Goal: Transaction & Acquisition: Obtain resource

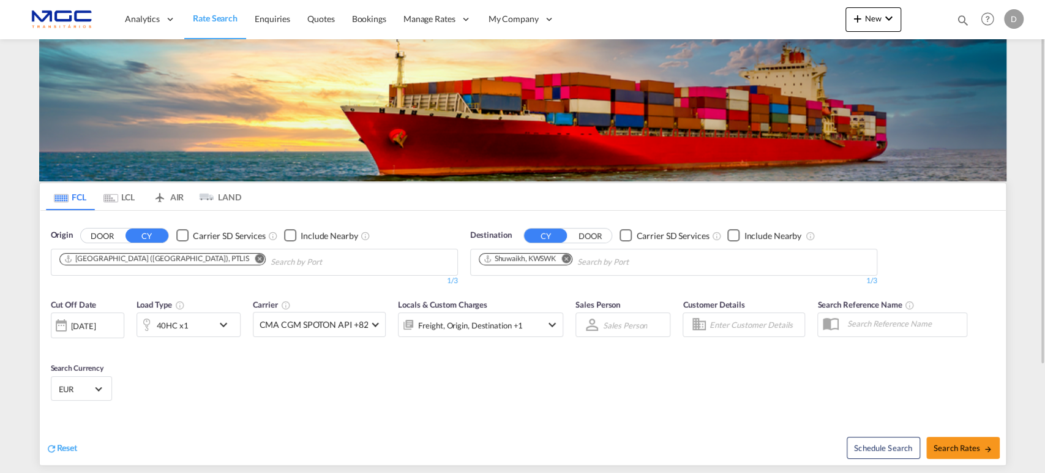
click at [255, 259] on md-icon "Remove" at bounding box center [259, 258] width 9 height 9
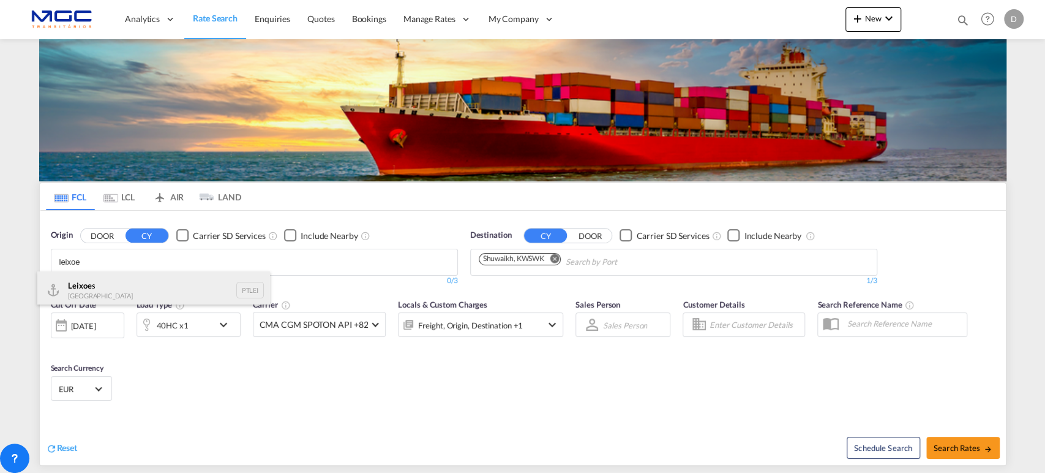
type input "leixoe"
click at [119, 297] on div "Leixoe s Portugal PTLEI" at bounding box center [153, 289] width 233 height 37
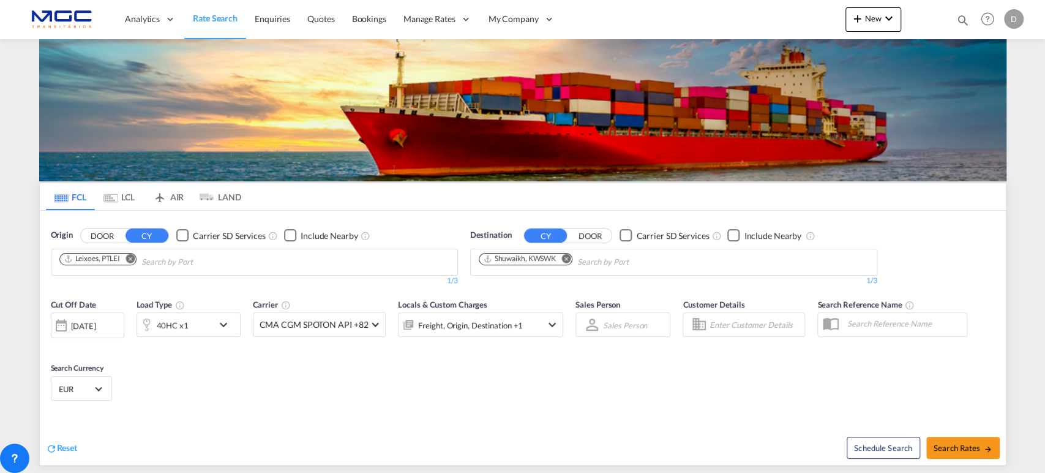
click at [569, 258] on md-icon "Remove" at bounding box center [566, 258] width 9 height 9
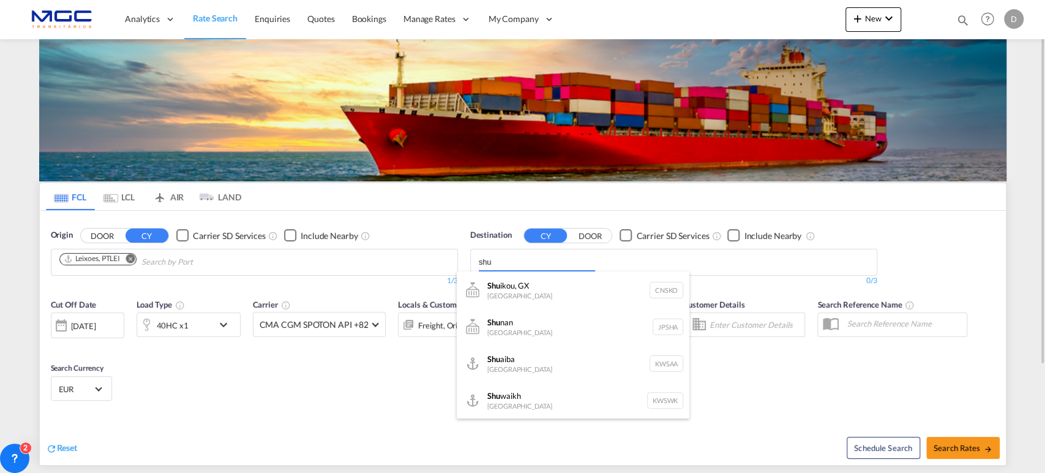
click at [431, 263] on body "Analytics Reports Dashboard Rate Search Enquiries Quotes Bookings" at bounding box center [522, 236] width 1045 height 473
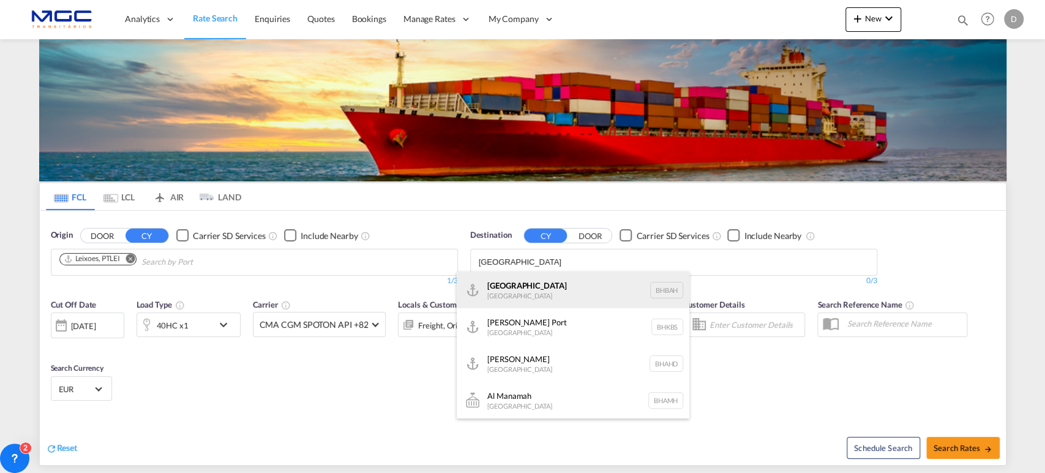
type input "bahrain"
click at [615, 298] on div "Bahrain Bahrain BHBAH" at bounding box center [573, 289] width 233 height 37
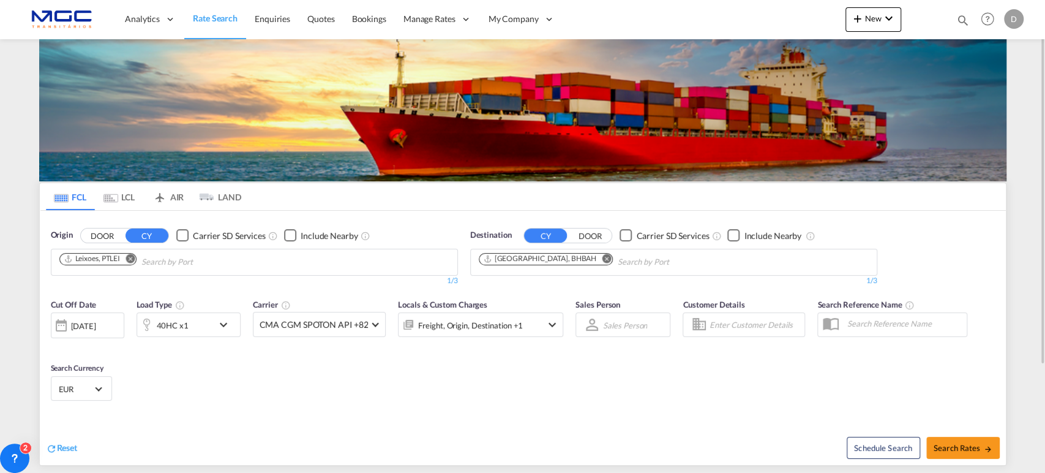
click at [217, 326] on md-icon "icon-chevron-down" at bounding box center [226, 324] width 21 height 15
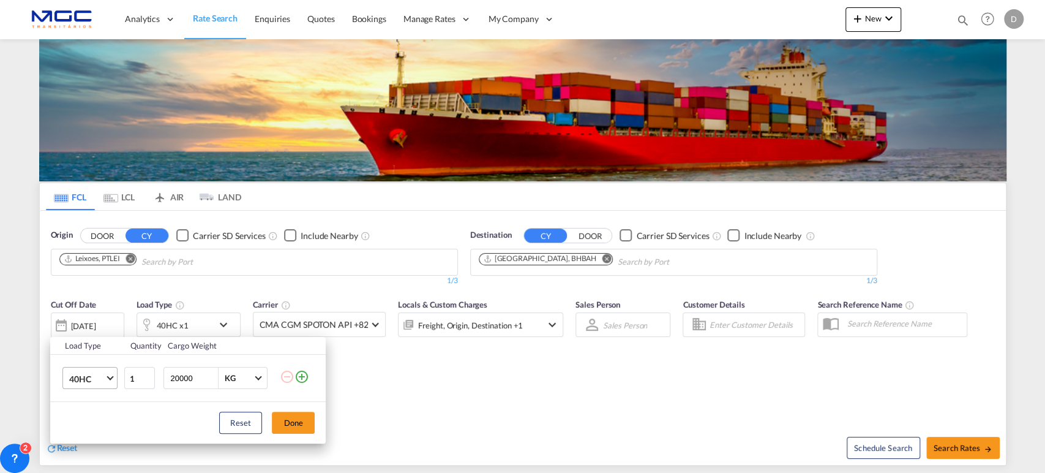
click at [100, 371] on md-select-value "40HC" at bounding box center [92, 377] width 49 height 21
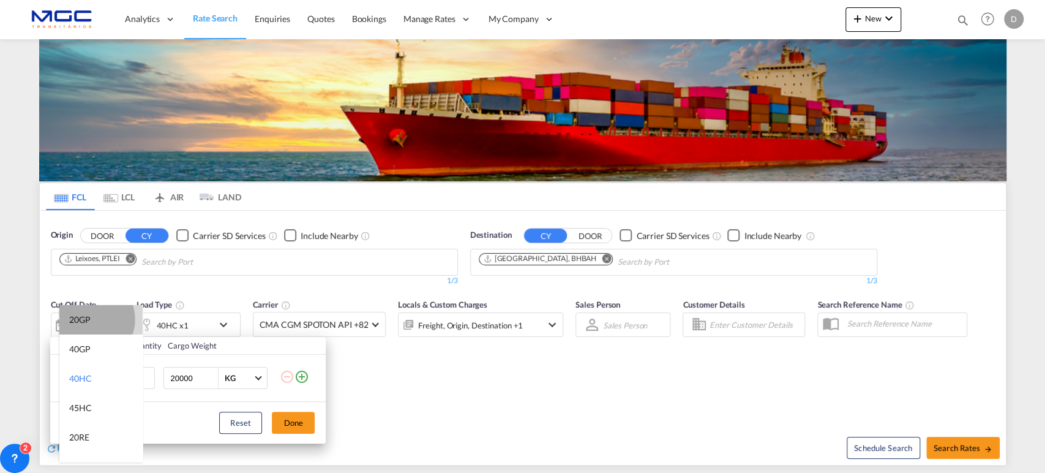
click at [89, 319] on div "20GP" at bounding box center [79, 320] width 21 height 12
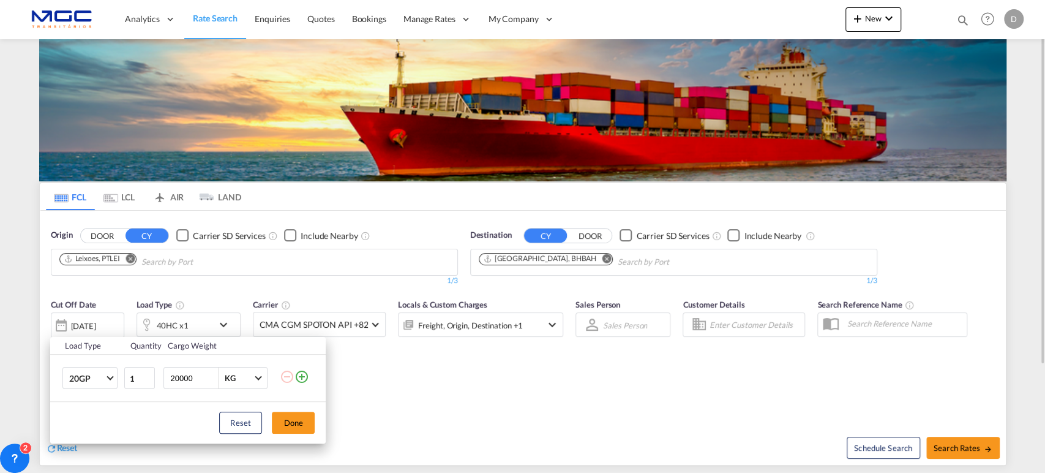
drag, startPoint x: 288, startPoint y: 420, endPoint x: 299, endPoint y: 423, distance: 11.3
click at [288, 421] on button "Done" at bounding box center [293, 423] width 43 height 22
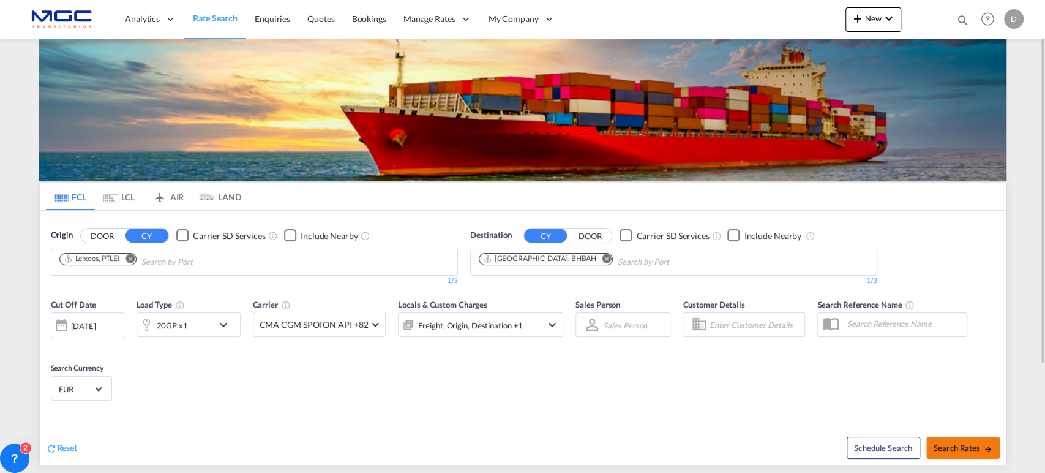
click at [936, 446] on span "Search Rates" at bounding box center [963, 448] width 59 height 10
type input "PTLEI to BHBAH / 26 Aug 2025"
click at [602, 258] on md-icon "Remove" at bounding box center [606, 258] width 9 height 9
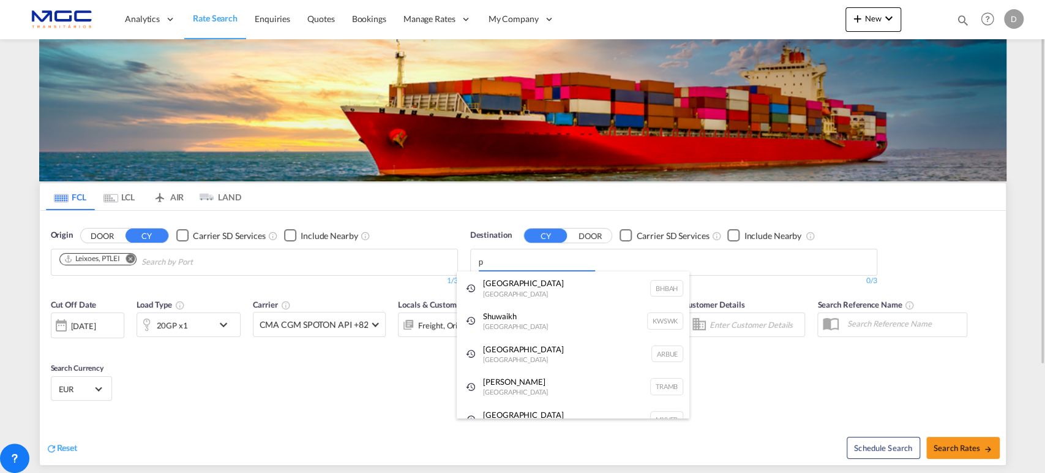
type input "p"
drag, startPoint x: 505, startPoint y: 259, endPoint x: 458, endPoint y: 260, distance: 46.5
click at [441, 255] on body "Analytics Reports Dashboard Rate Search Enquiries Quotes Bookings" at bounding box center [522, 236] width 1045 height 473
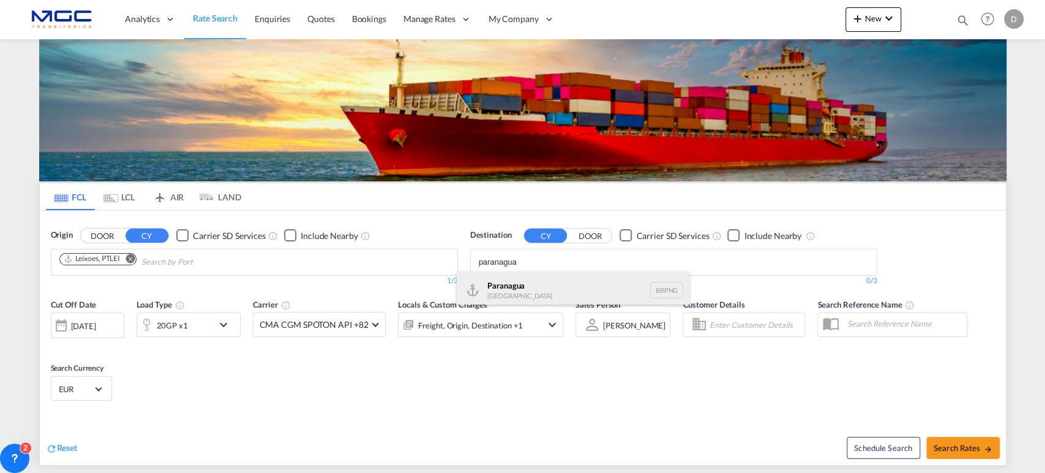
type input "paranagua"
click at [552, 287] on div "Paranagua Brazil BRPNG" at bounding box center [573, 289] width 233 height 37
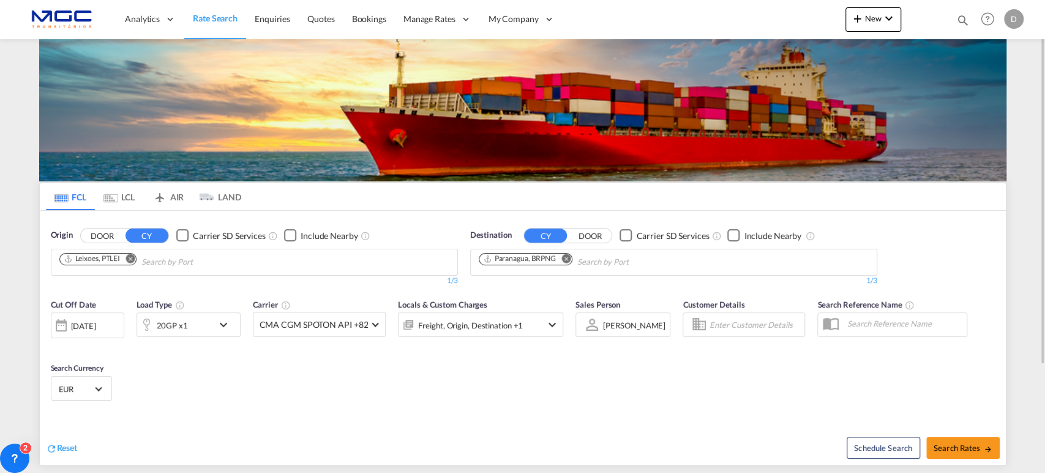
click at [222, 323] on md-icon "icon-chevron-down" at bounding box center [226, 324] width 21 height 15
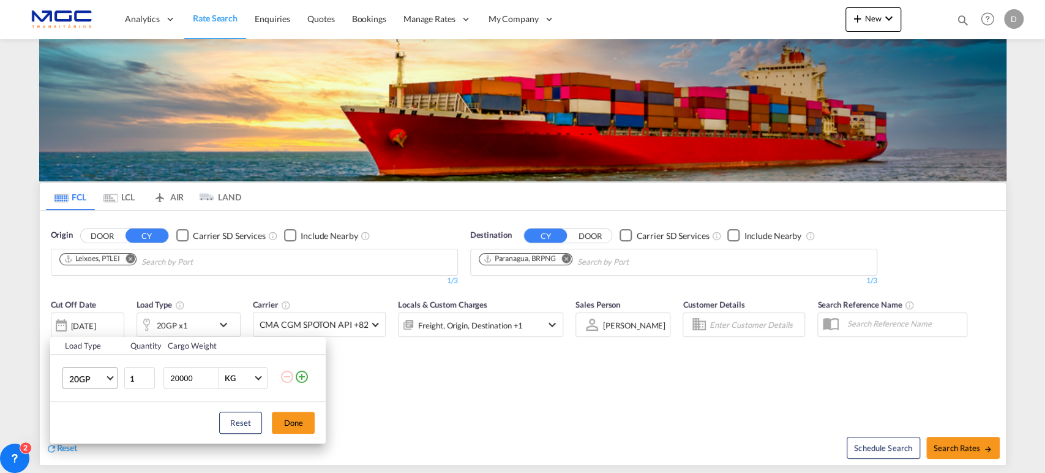
click at [100, 377] on span "20GP" at bounding box center [87, 379] width 36 height 12
click at [93, 386] on md-option "40HC" at bounding box center [100, 383] width 83 height 29
click at [301, 421] on button "Done" at bounding box center [293, 423] width 43 height 22
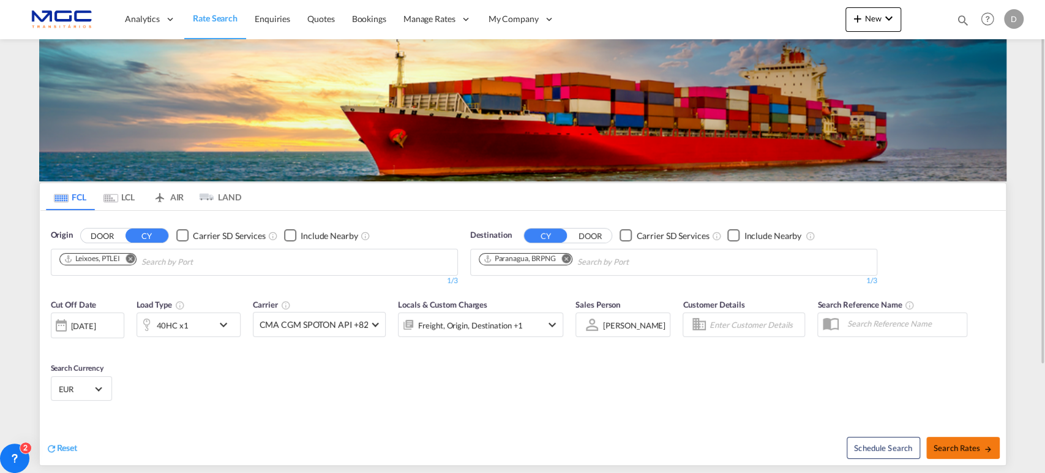
click at [970, 449] on span "Search Rates" at bounding box center [963, 448] width 59 height 10
type input "PTLEI to BRPNG / 26 Aug 2025"
click at [886, 20] on md-icon "icon-chevron-down" at bounding box center [889, 18] width 15 height 15
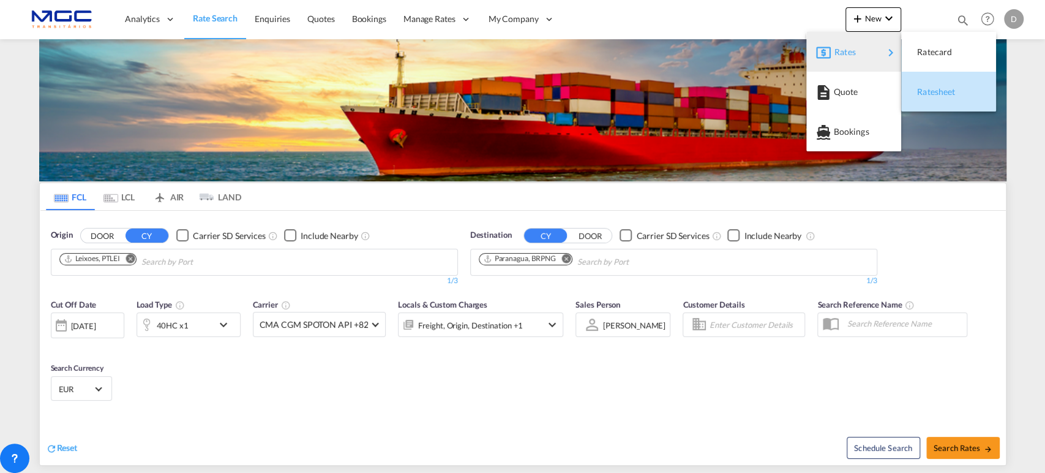
click at [931, 94] on span "Ratesheet" at bounding box center [923, 92] width 13 height 24
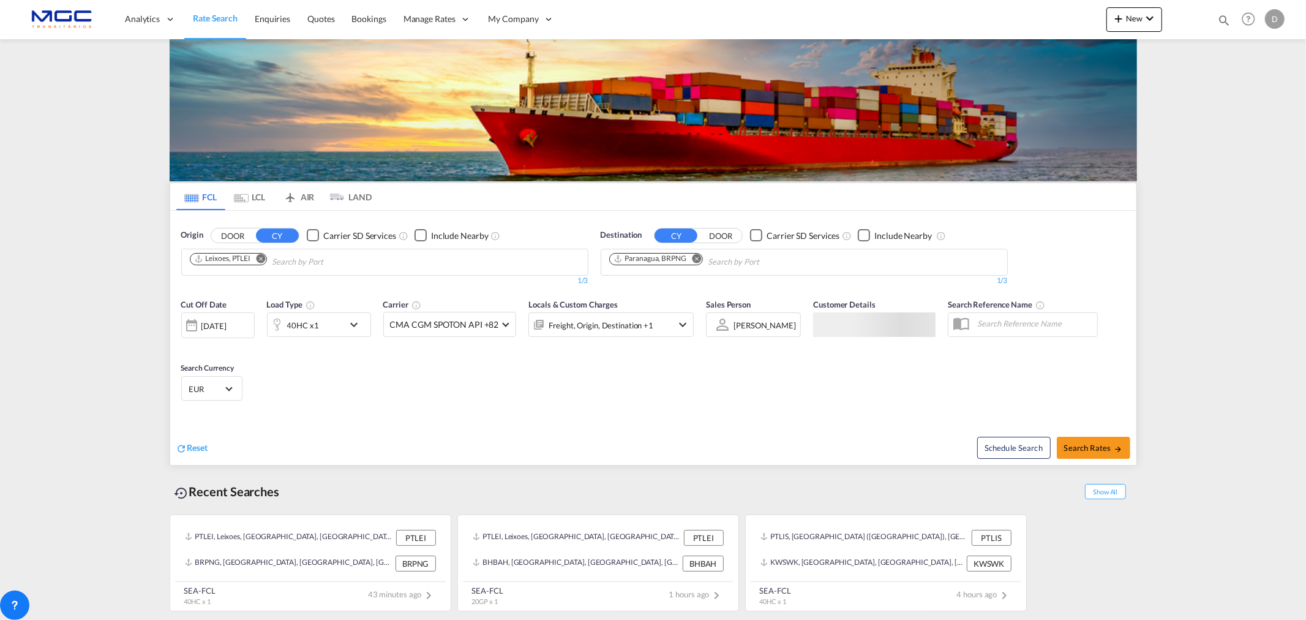
click at [694, 255] on md-icon "Remove" at bounding box center [696, 258] width 9 height 9
click at [643, 255] on body "Analytics Reports Dashboard Rate Search Enquiries Quotes Bookings" at bounding box center [653, 310] width 1306 height 620
type input "shuwaik"
click at [645, 289] on div "Shuwaik h [GEOGRAPHIC_DATA] KWSWK" at bounding box center [704, 290] width 233 height 37
click at [325, 329] on div "40HC x1" at bounding box center [306, 324] width 76 height 24
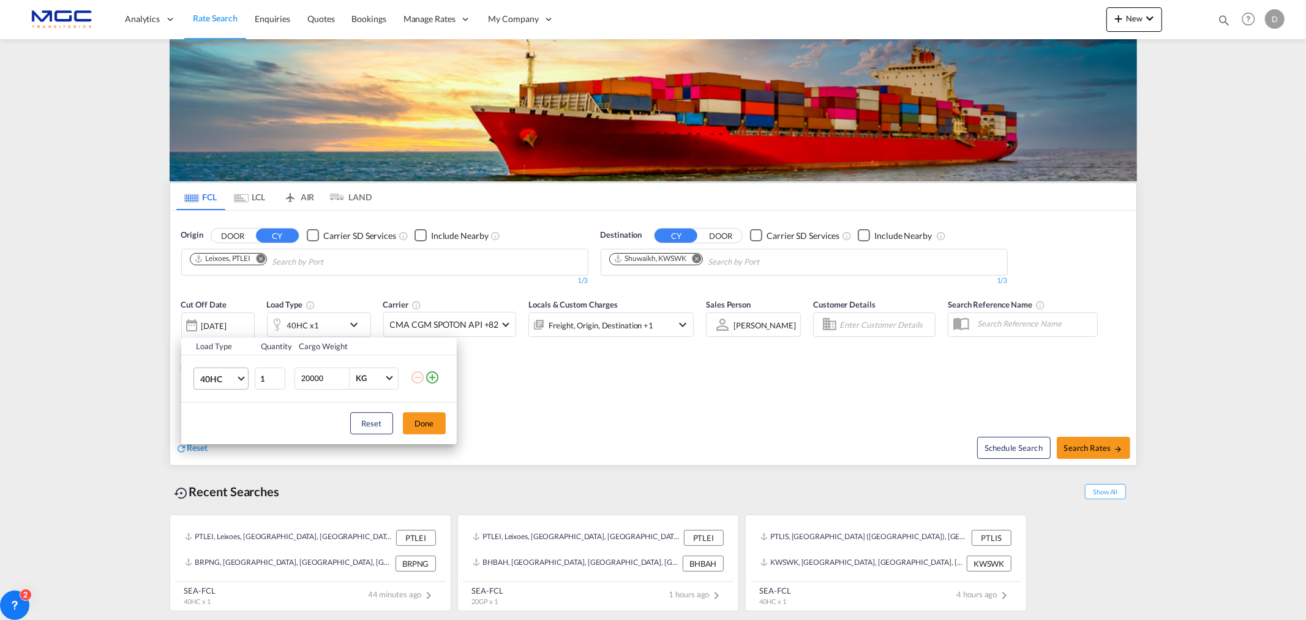
click at [242, 375] on span "Choose: \a40HC" at bounding box center [241, 377] width 7 height 7
click at [212, 321] on div "20GP" at bounding box center [210, 320] width 21 height 12
click at [263, 254] on div "Load Type Quantity Cargo Weight 20GP 1 20000 KG KG Load type addition is restri…" at bounding box center [653, 310] width 1306 height 620
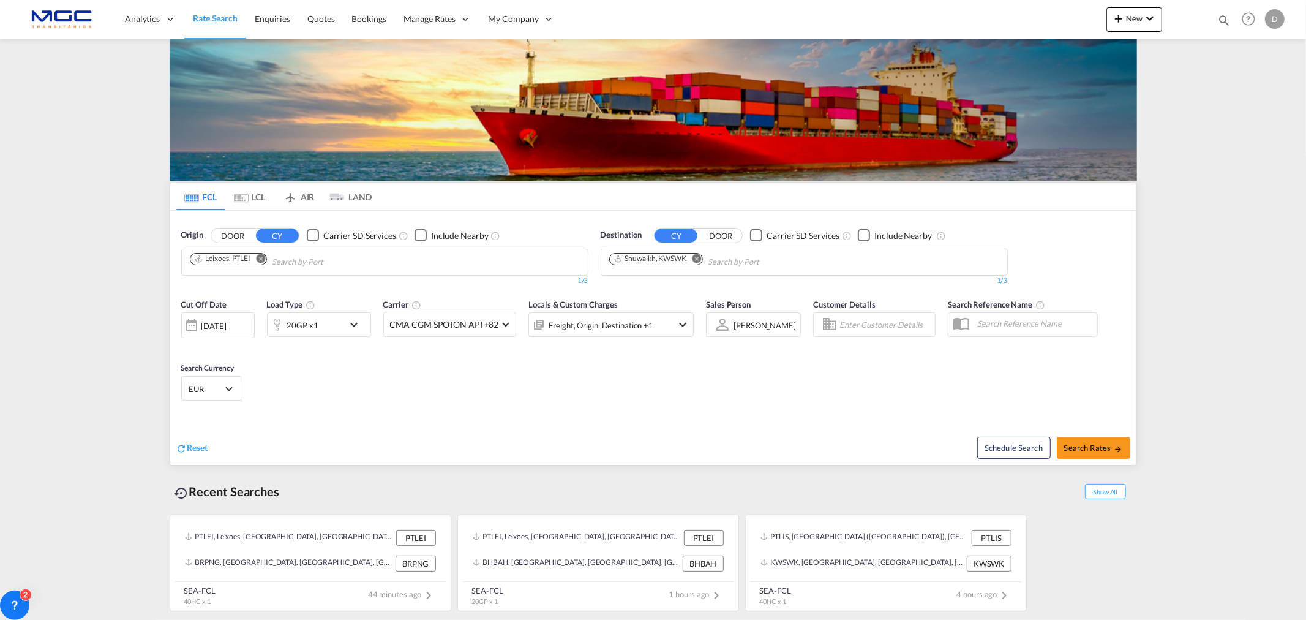
click at [263, 260] on md-icon "Remove" at bounding box center [260, 258] width 9 height 9
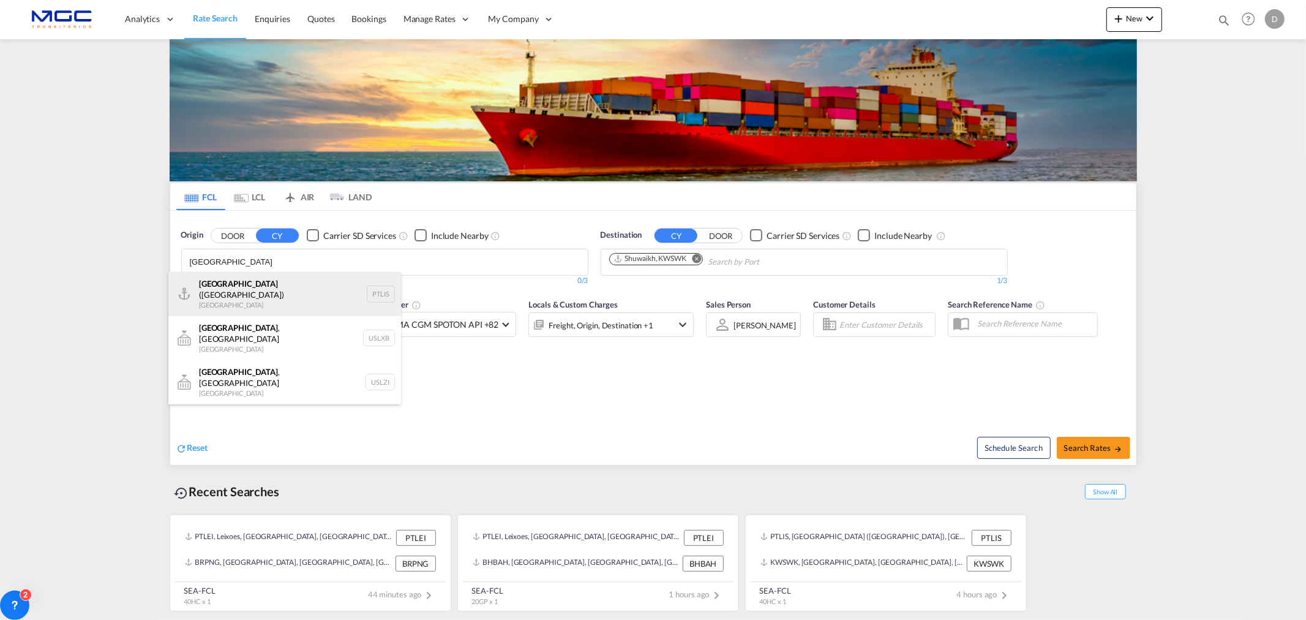
type input "lisbon"
click at [261, 287] on div "Lisbon (Lisboa) Portugal PTLIS" at bounding box center [284, 294] width 233 height 44
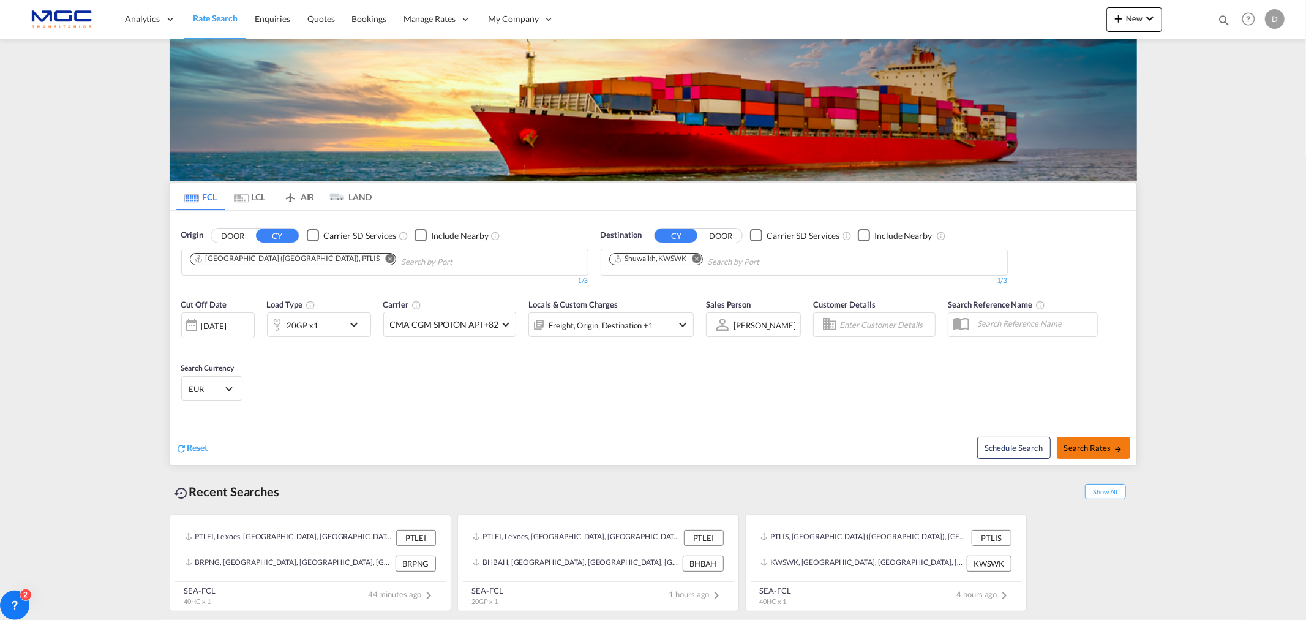
click at [1094, 450] on span "Search Rates" at bounding box center [1093, 448] width 59 height 10
type input "PTLIS to KWSWK / 26 Aug 2025"
click at [727, 258] on md-icon "Remove" at bounding box center [731, 258] width 9 height 9
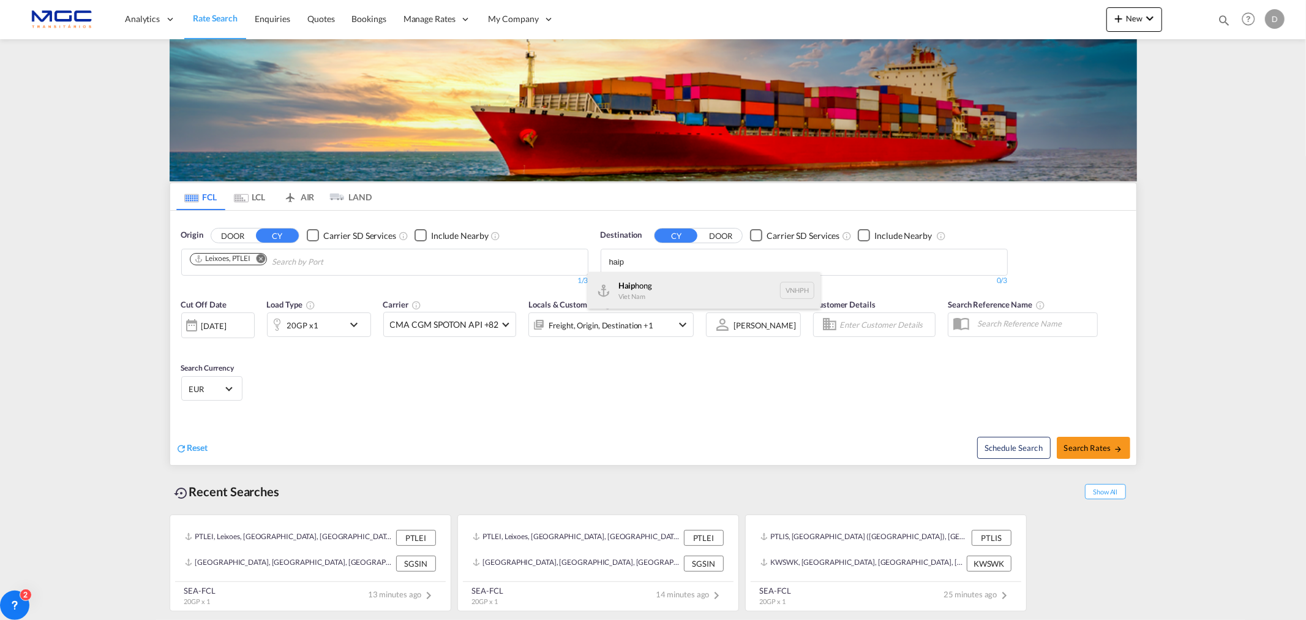
type input "haip"
click at [686, 286] on div "Haip hong Viet Nam VNHPH" at bounding box center [704, 290] width 233 height 37
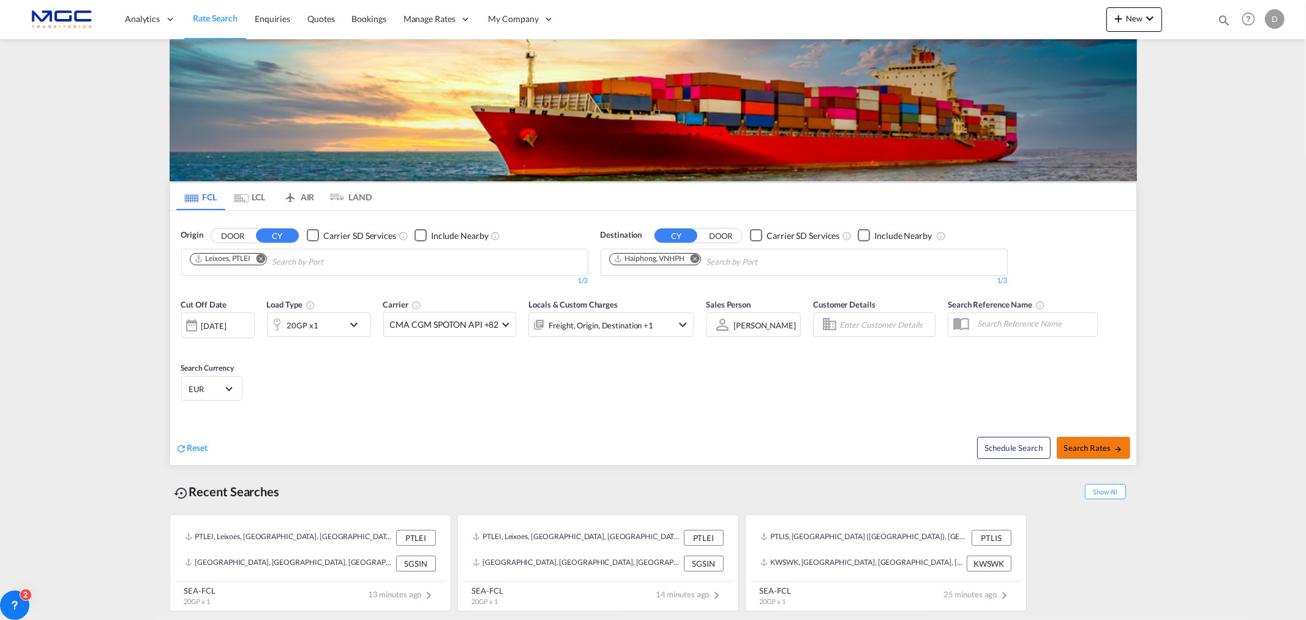
click at [1084, 449] on span "Search Rates" at bounding box center [1093, 448] width 59 height 10
type input "PTLEI to VNHPH / [DATE]"
